Goal: Check status: Check status

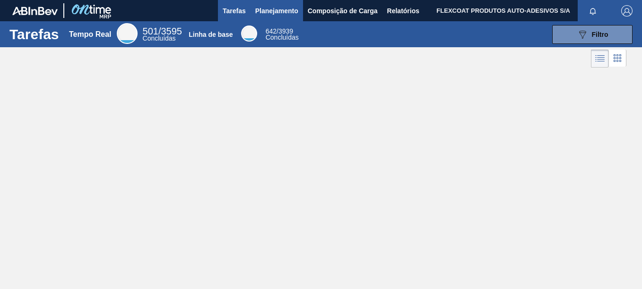
click at [280, 14] on span "Planejamento" at bounding box center [276, 10] width 43 height 11
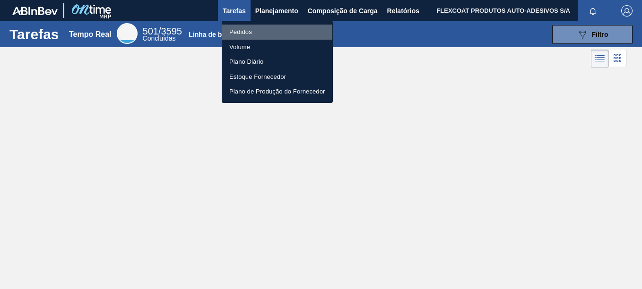
click at [243, 32] on li "Pedidos" at bounding box center [277, 32] width 111 height 15
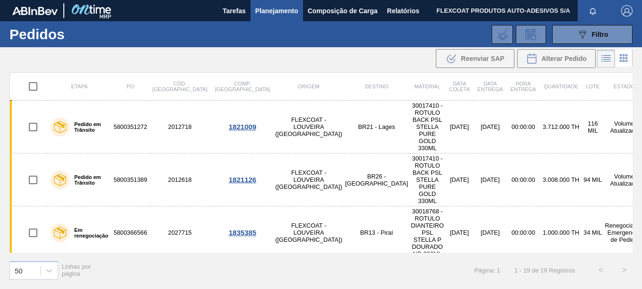
scroll to position [47, 0]
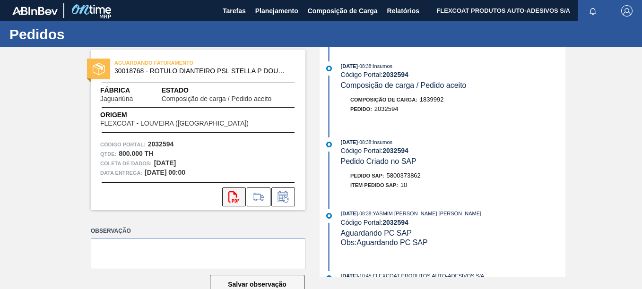
click at [230, 197] on icon "svg{fill:#ff0000}" at bounding box center [233, 197] width 11 height 11
click at [283, 9] on span "Planejamento" at bounding box center [276, 10] width 43 height 11
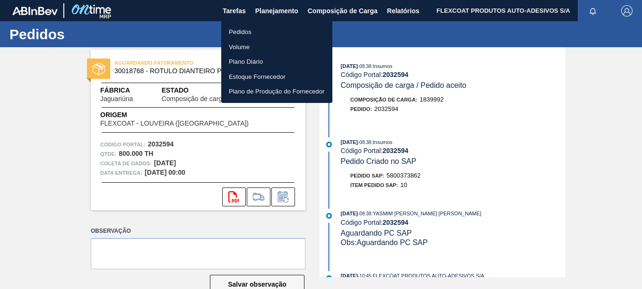
click at [242, 28] on li "Pedidos" at bounding box center [276, 32] width 111 height 15
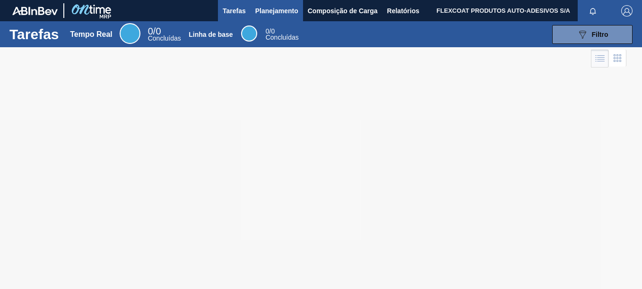
click at [268, 9] on span "Planejamento" at bounding box center [276, 10] width 43 height 11
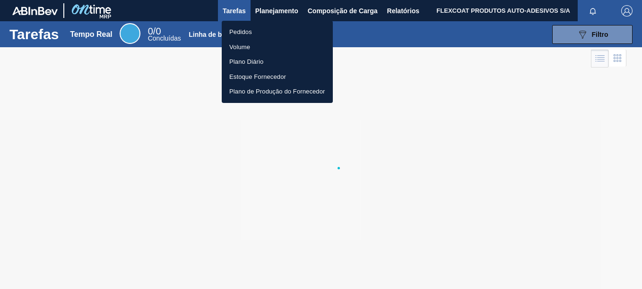
click at [241, 31] on li "Pedidos" at bounding box center [277, 32] width 111 height 15
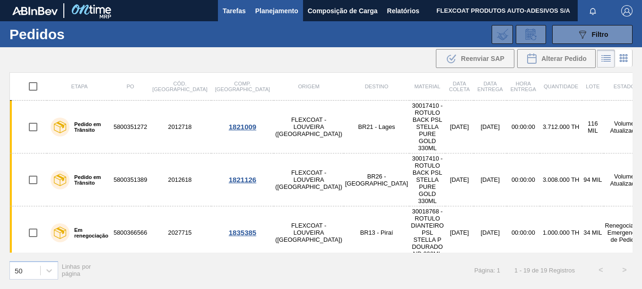
click at [232, 12] on span "Tarefas" at bounding box center [234, 10] width 23 height 11
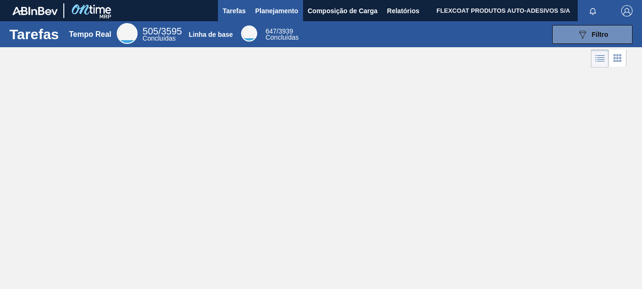
click at [278, 8] on span "Planejamento" at bounding box center [276, 10] width 43 height 11
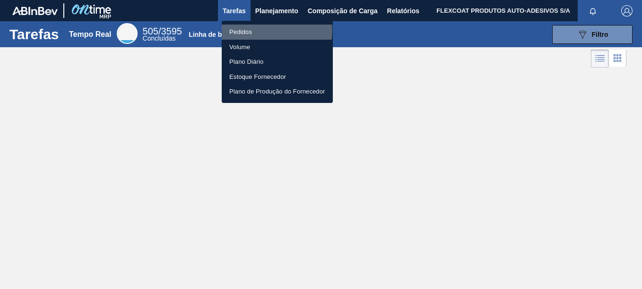
click at [242, 30] on li "Pedidos" at bounding box center [277, 32] width 111 height 15
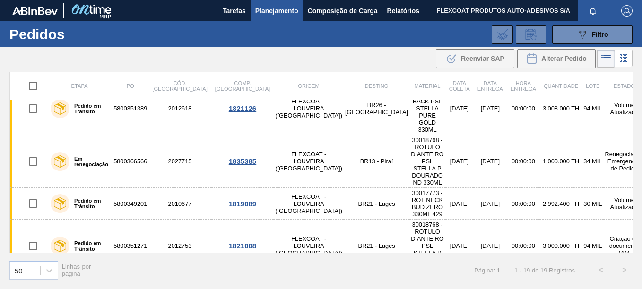
scroll to position [95, 0]
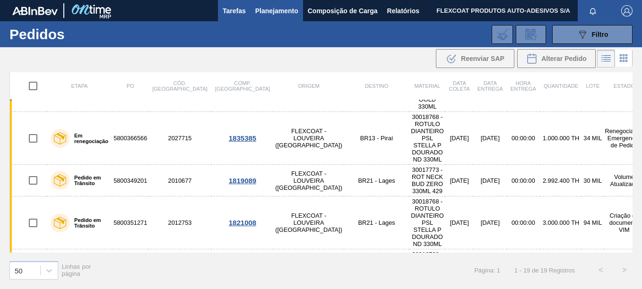
click at [240, 10] on span "Tarefas" at bounding box center [234, 10] width 23 height 11
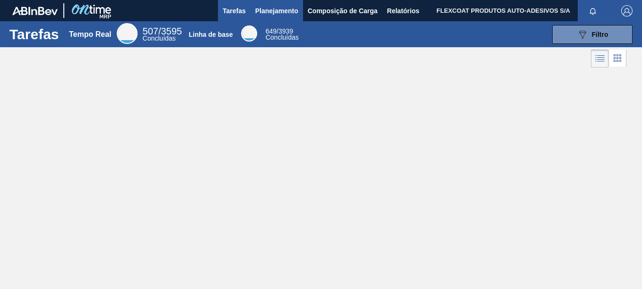
click at [260, 14] on span "Planejamento" at bounding box center [276, 10] width 43 height 11
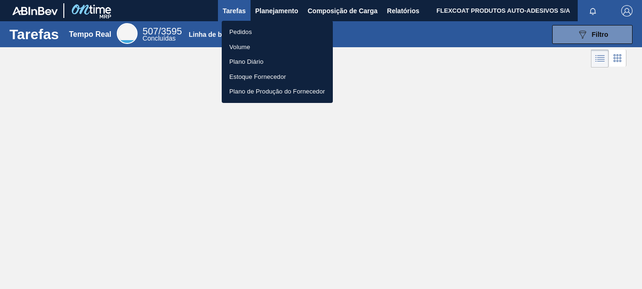
click at [243, 29] on li "Pedidos" at bounding box center [277, 32] width 111 height 15
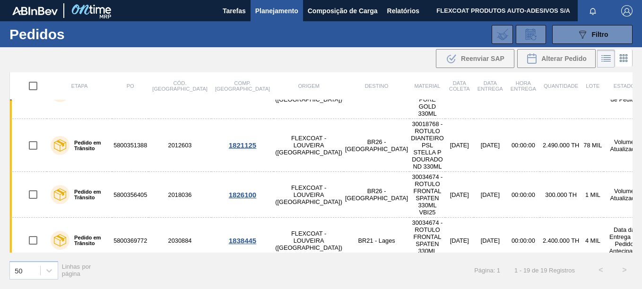
scroll to position [360, 0]
